Goal: Task Accomplishment & Management: Use online tool/utility

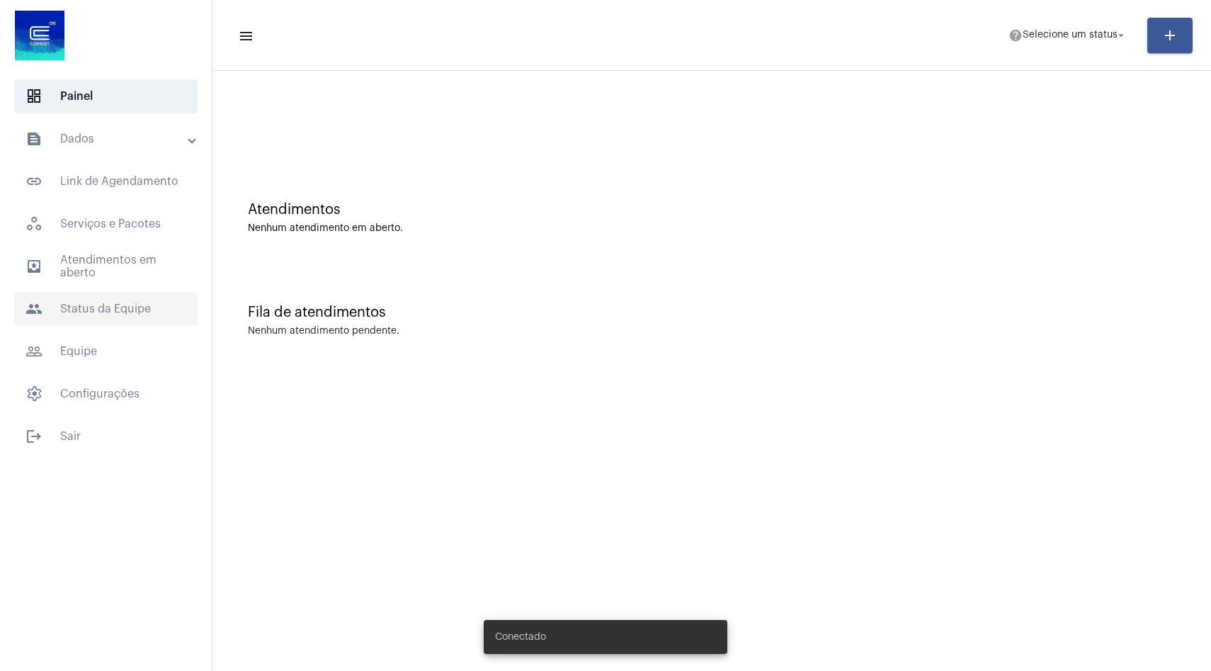
click at [134, 302] on span "people Status da Equipe" at bounding box center [105, 309] width 183 height 34
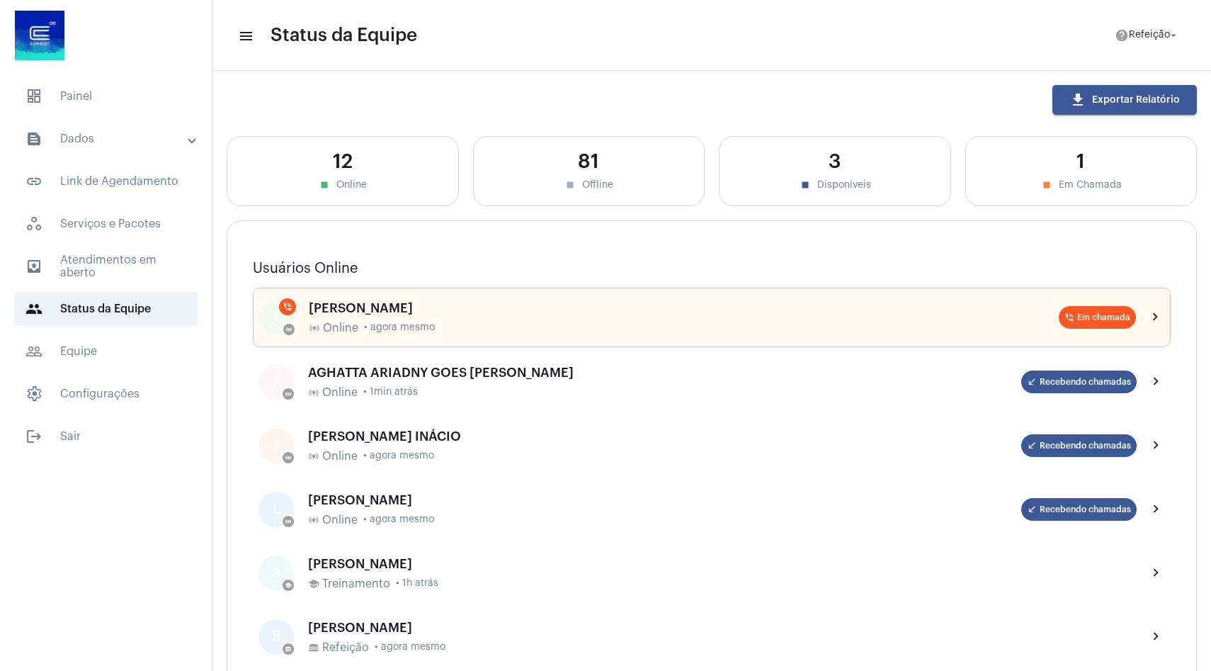
click at [124, 145] on mat-panel-title "text_snippet_outlined Dados" at bounding box center [108, 138] width 164 height 17
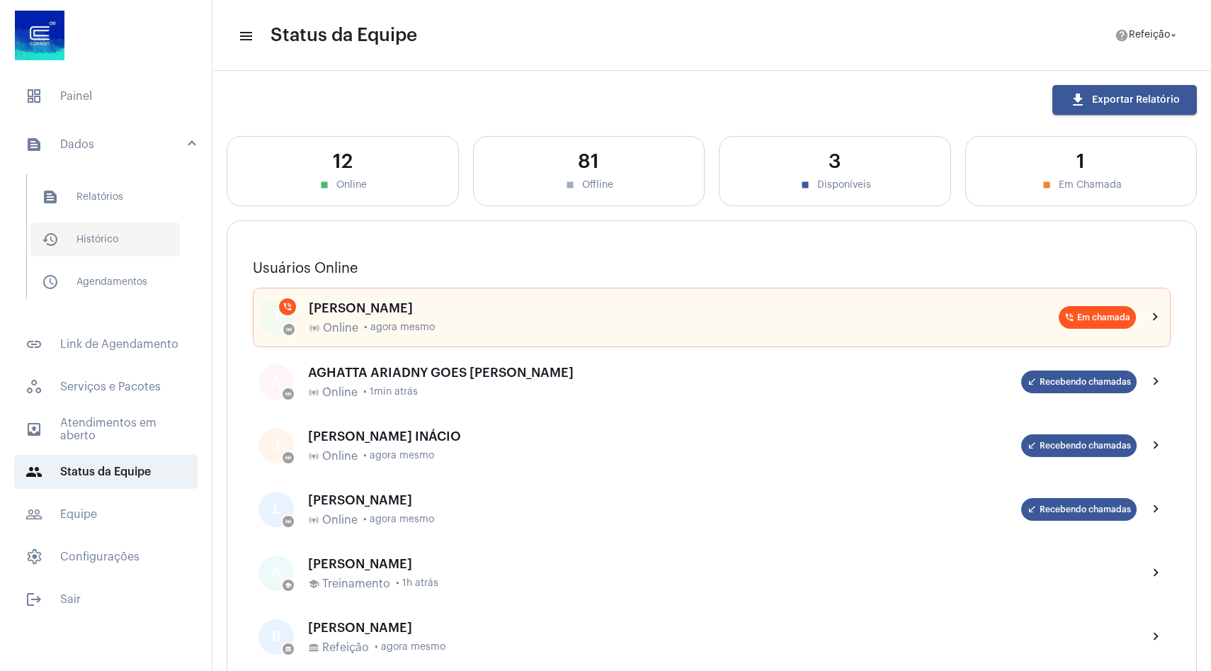
click at [113, 247] on span "history_outlined Histórico" at bounding box center [104, 239] width 149 height 34
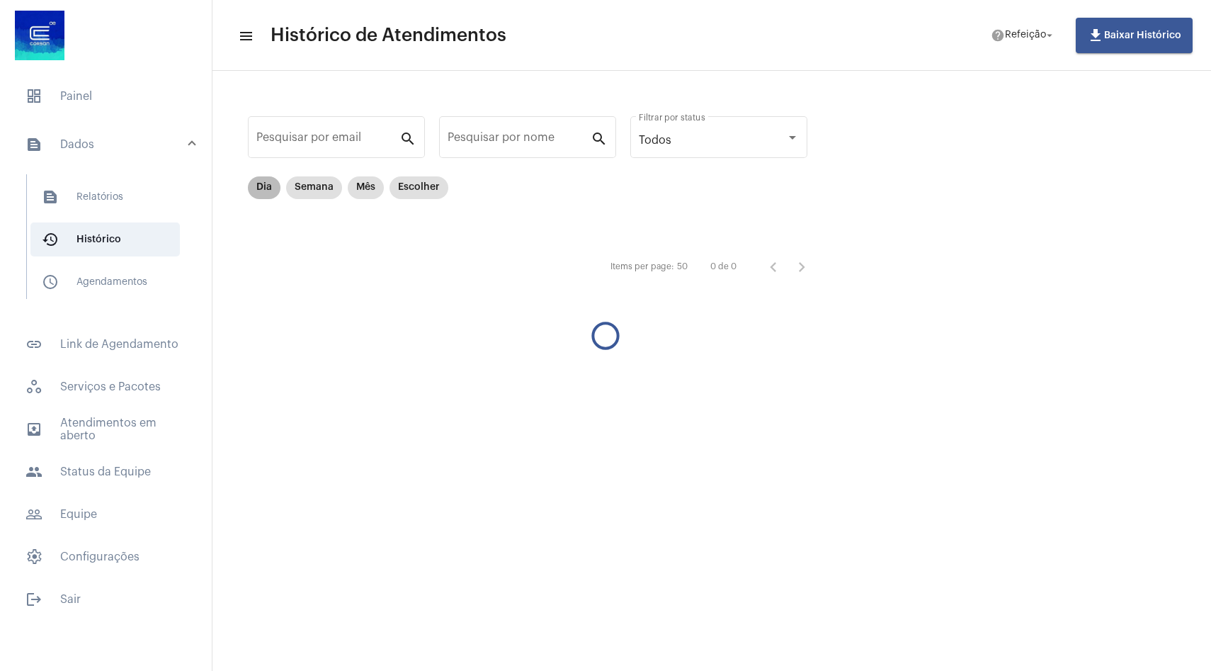
click at [261, 186] on mat-chip "Dia" at bounding box center [264, 187] width 33 height 23
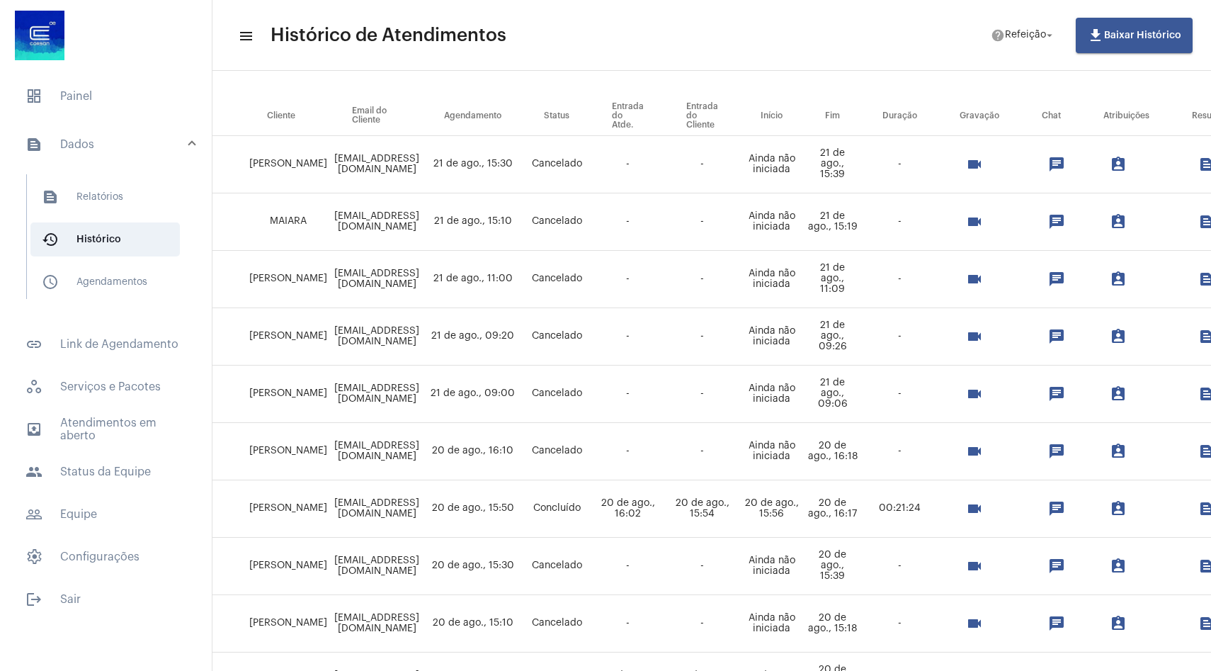
scroll to position [151, 257]
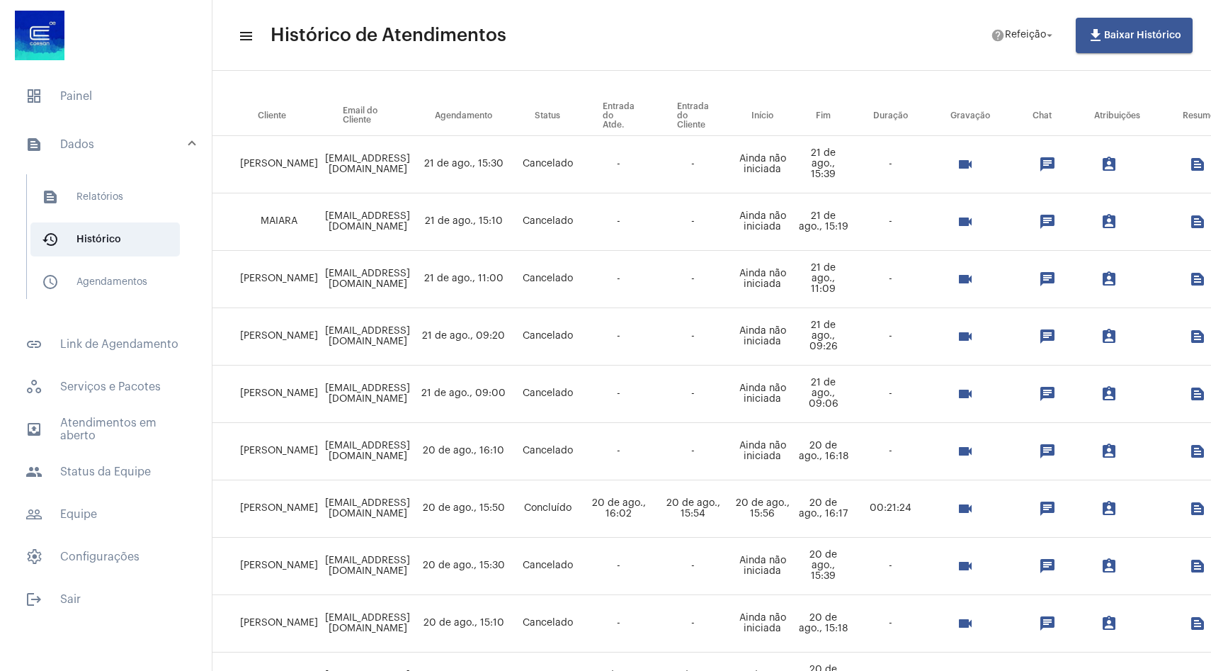
click at [974, 510] on mat-icon "videocam" at bounding box center [965, 508] width 17 height 17
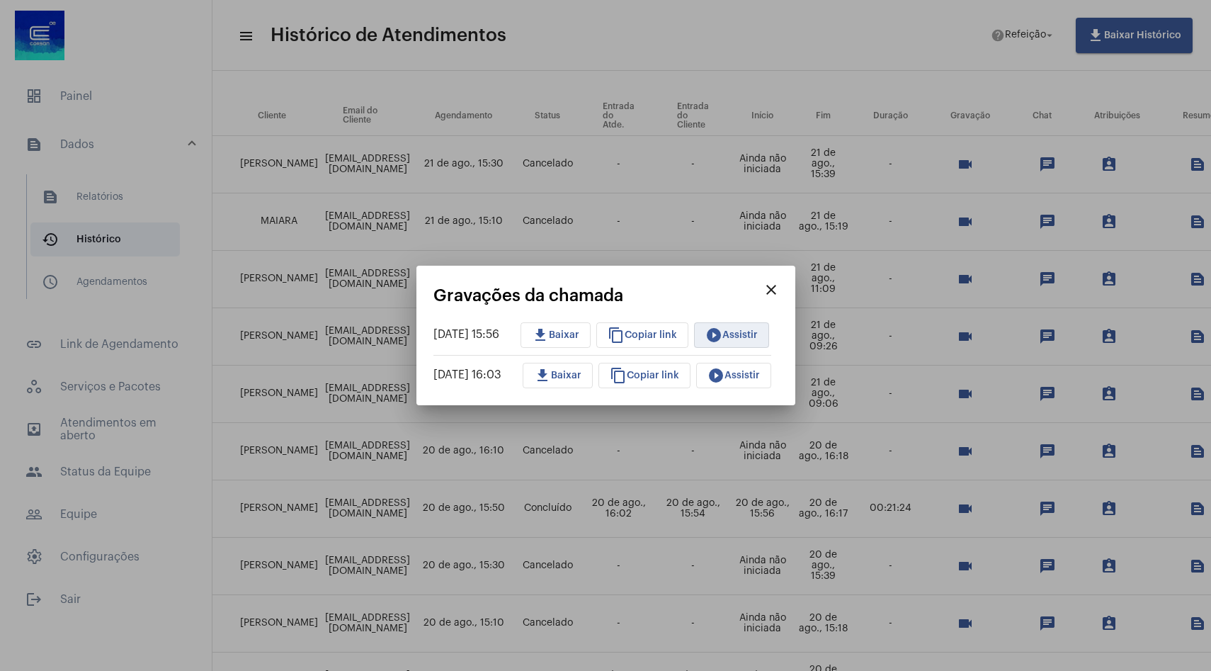
click at [739, 343] on button "play_circle_filled Assistir" at bounding box center [731, 335] width 75 height 26
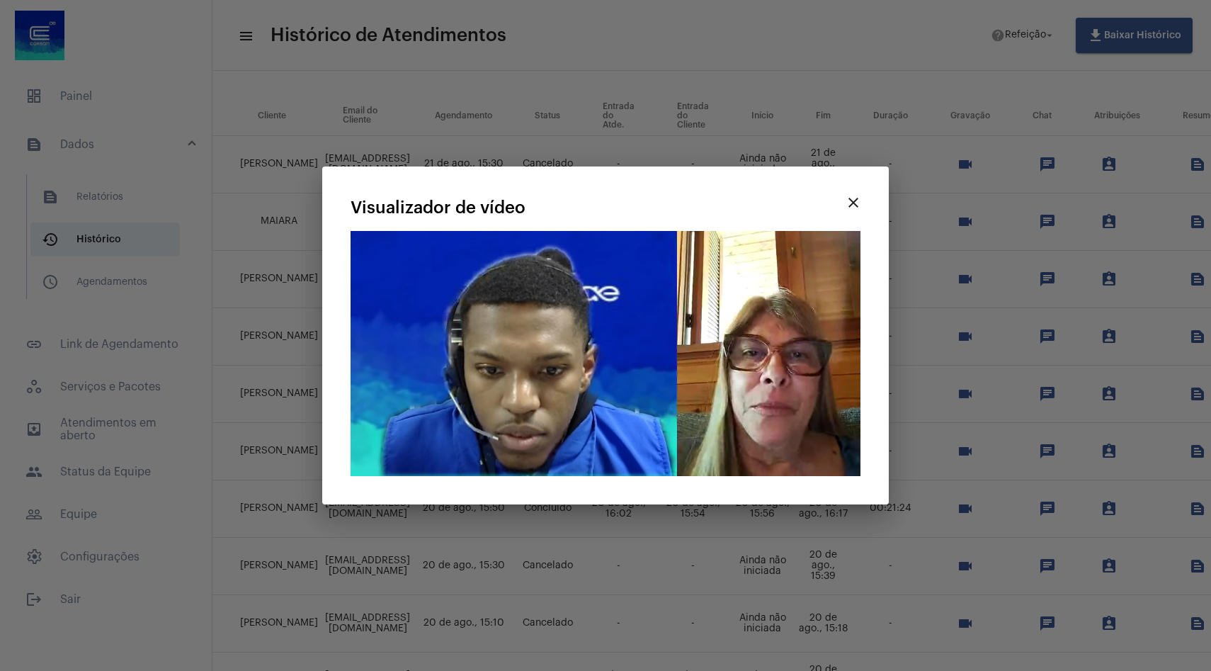
click at [856, 208] on mat-icon "close" at bounding box center [853, 202] width 17 height 17
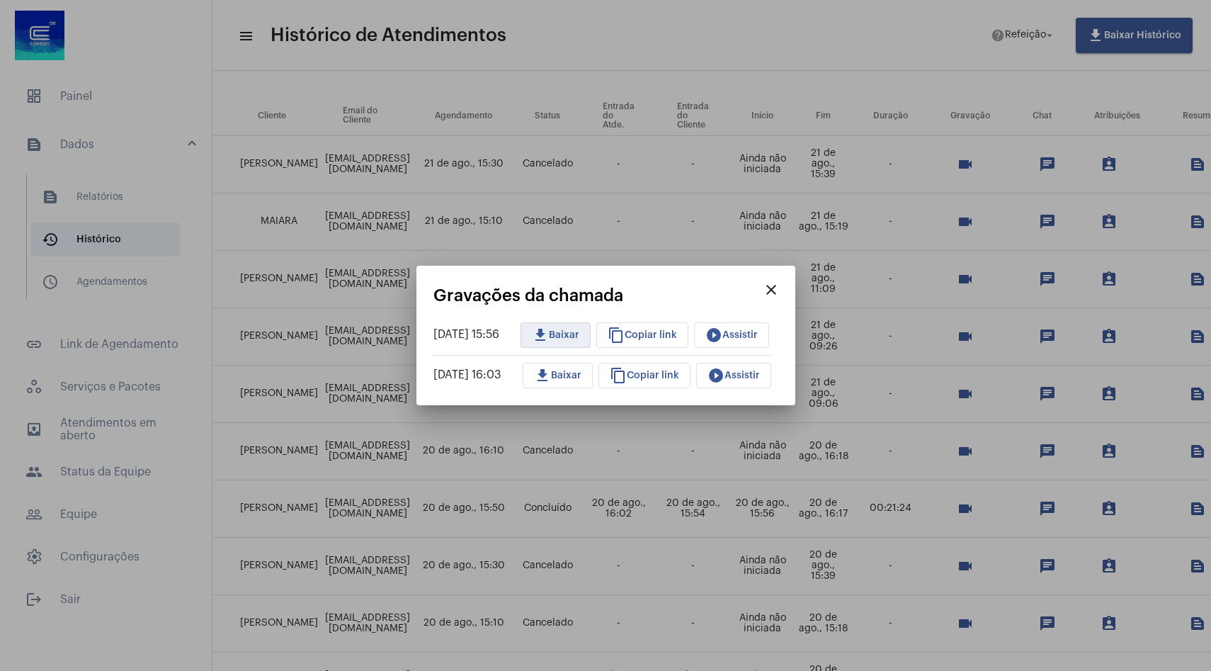
click at [540, 330] on button "download Baixar" at bounding box center [556, 335] width 70 height 26
click at [738, 344] on button "play_circle_filled Assistir" at bounding box center [731, 335] width 75 height 26
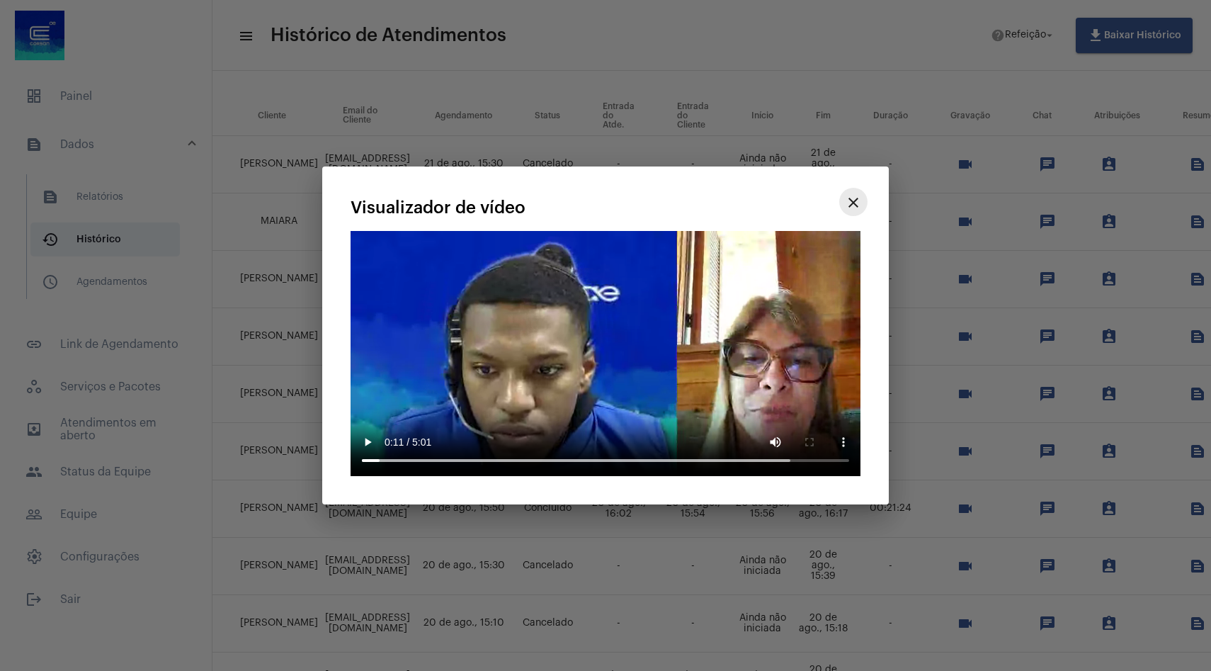
click at [851, 194] on mat-icon "close" at bounding box center [853, 202] width 17 height 17
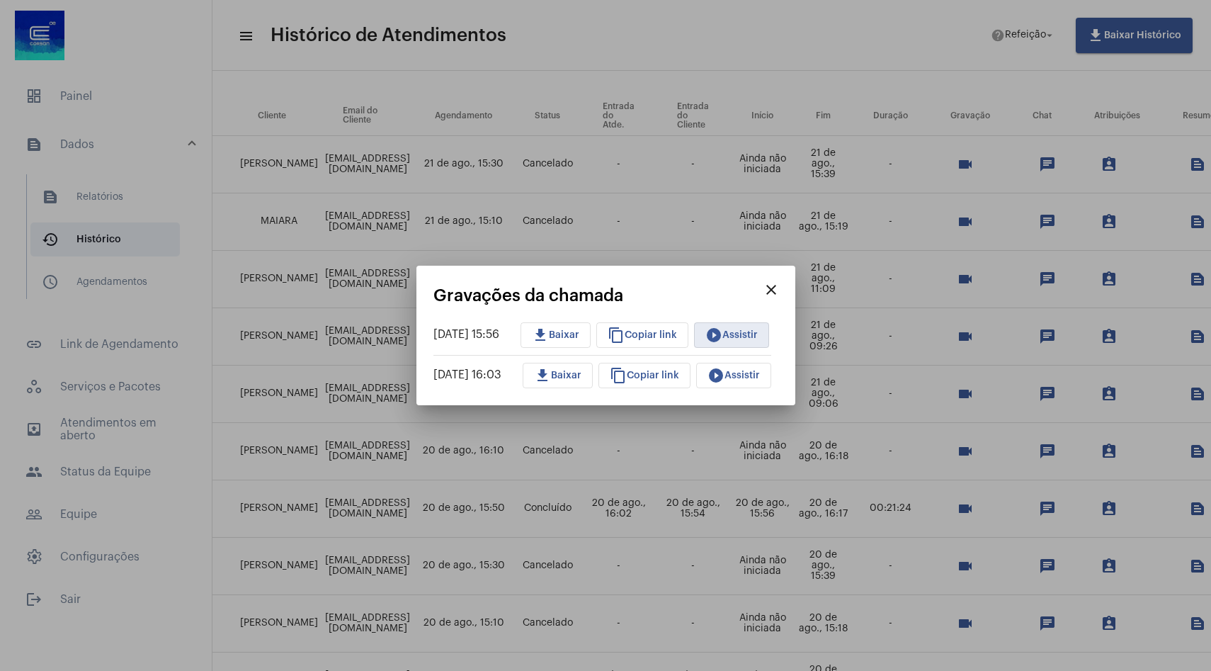
click at [590, 340] on button "download Baixar" at bounding box center [556, 335] width 70 height 26
click at [750, 337] on span "play_circle_filled Assistir" at bounding box center [732, 335] width 52 height 10
